Goal: Find contact information: Find contact information

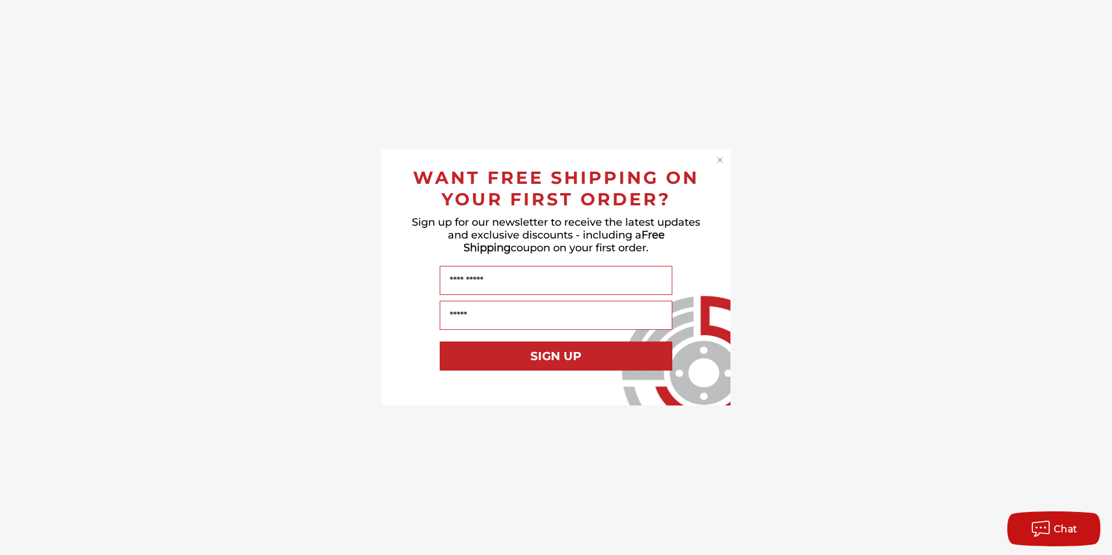
click at [720, 158] on circle "Close dialog" at bounding box center [720, 160] width 11 height 11
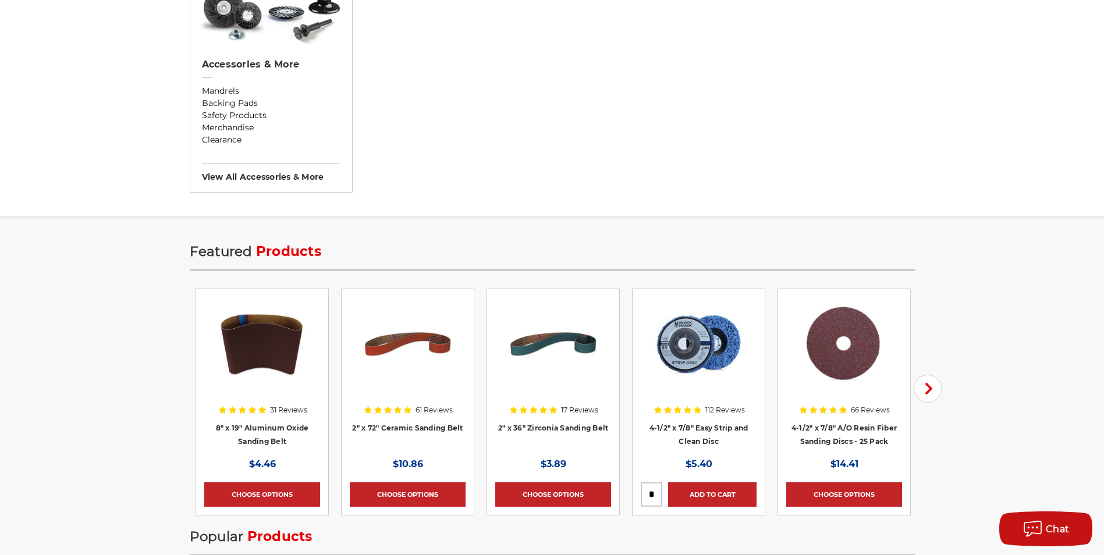
scroll to position [2426, 0]
